Goal: Task Accomplishment & Management: Manage account settings

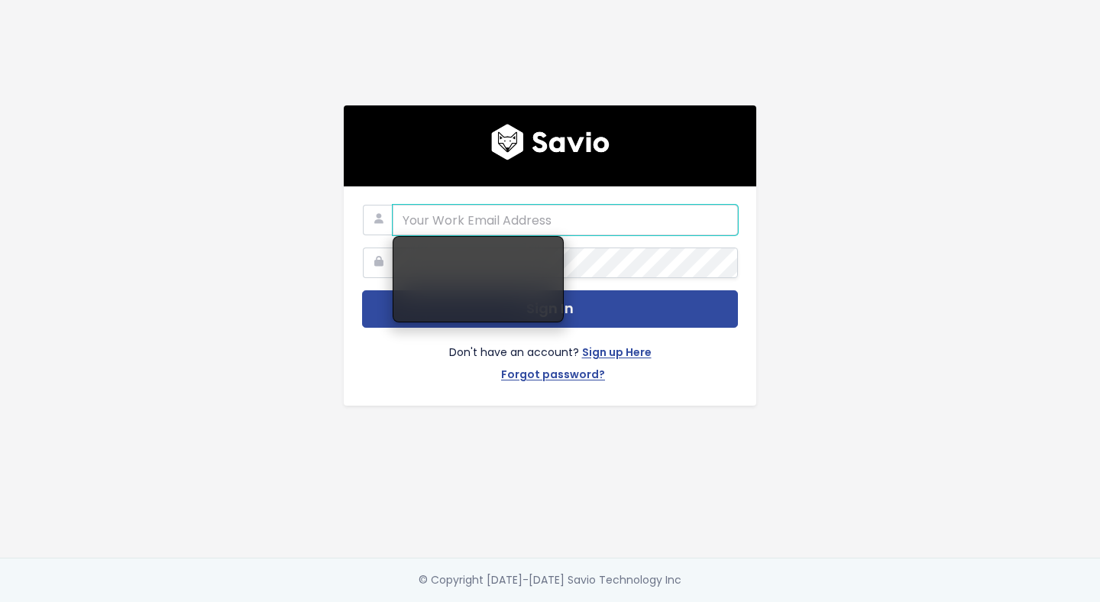
type input "[EMAIL_ADDRESS][DOMAIN_NAME]"
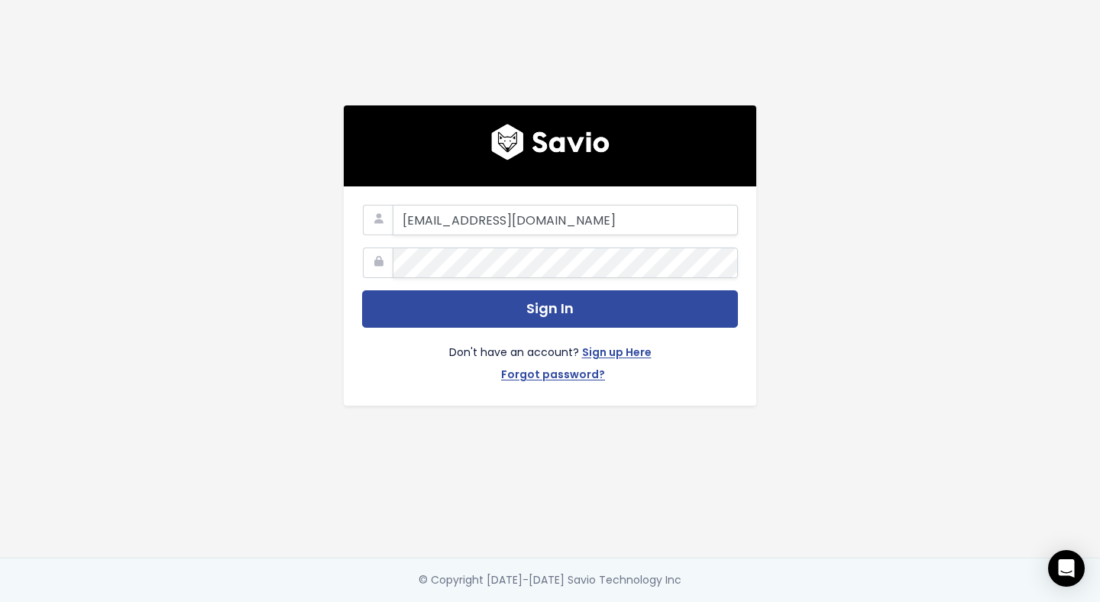
click at [270, 328] on div "[EMAIL_ADDRESS][DOMAIN_NAME] Sign In Don't have an account? Sign up Here Forgot…" at bounding box center [550, 279] width 871 height 558
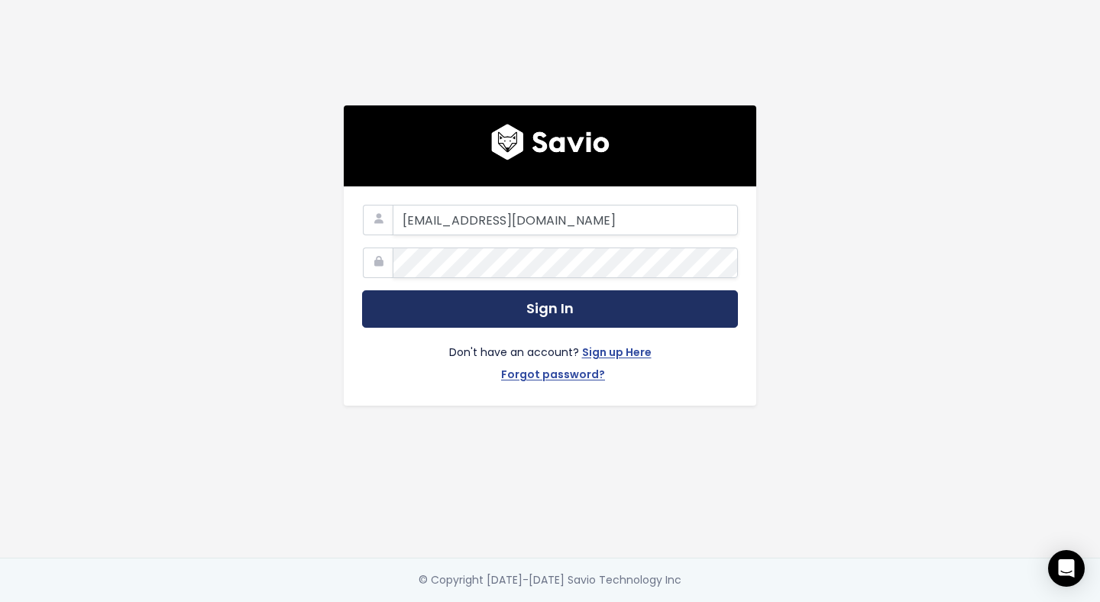
click at [474, 316] on button "Sign In" at bounding box center [550, 308] width 376 height 37
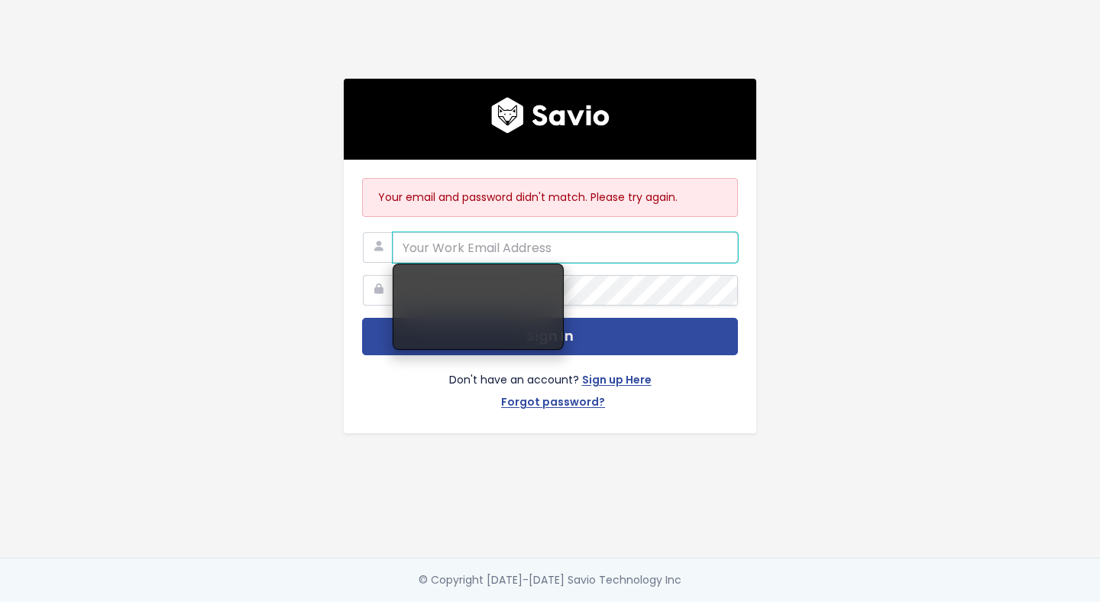
type input "[EMAIL_ADDRESS][DOMAIN_NAME]"
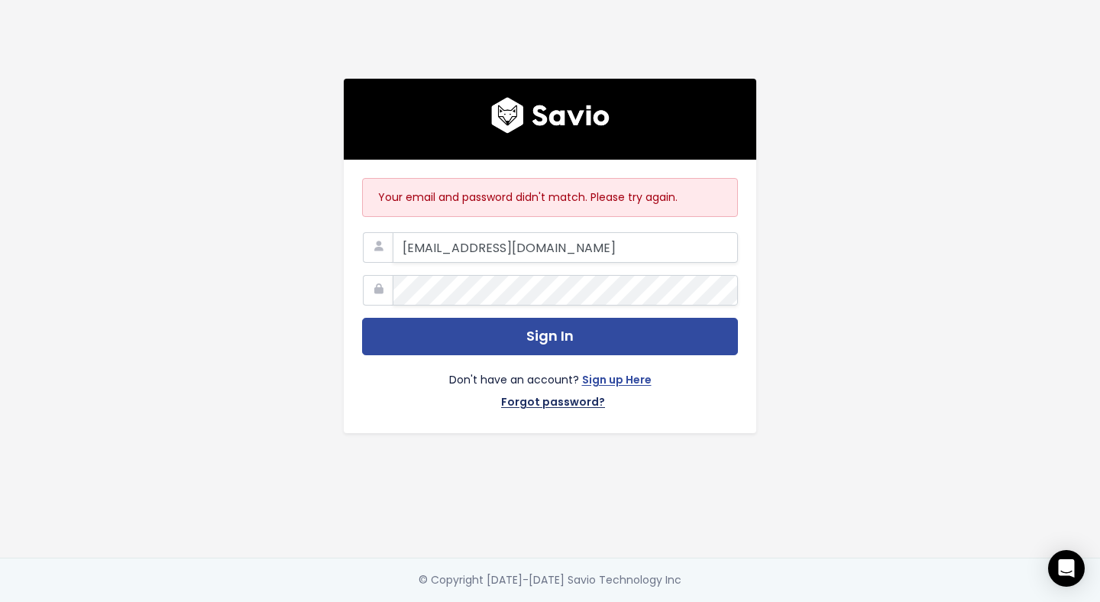
click at [564, 395] on link "Forgot password?" at bounding box center [553, 404] width 104 height 22
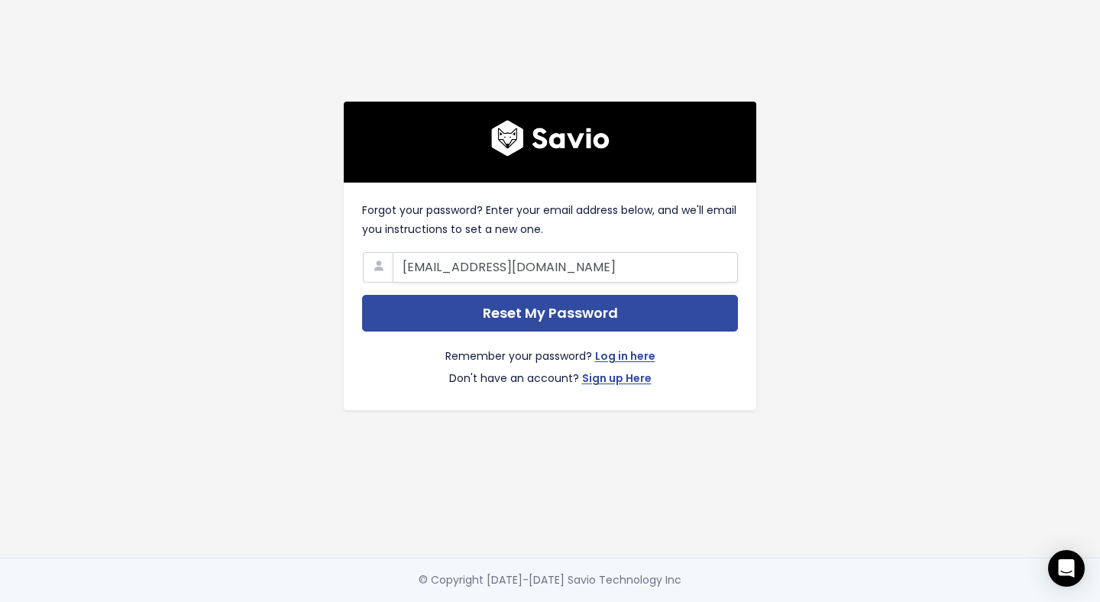
type input "kieron@paiger.co"
click at [216, 227] on div "Forgot your password? Enter your email address below, and we'll email you instr…" at bounding box center [550, 279] width 871 height 558
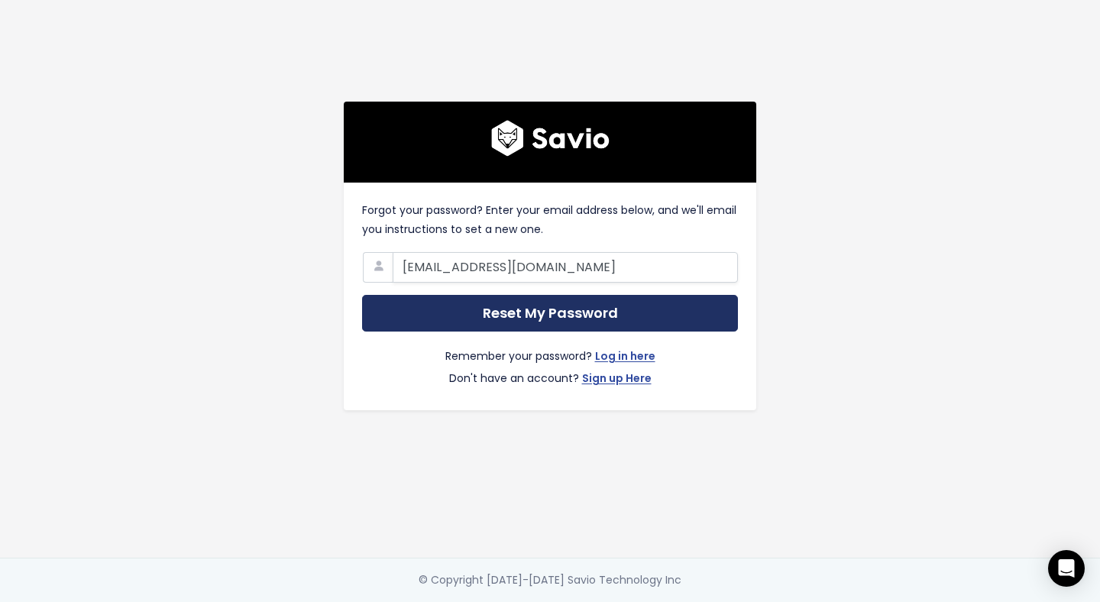
click at [466, 309] on input "Reset My Password" at bounding box center [550, 313] width 376 height 37
